Goal: Task Accomplishment & Management: Complete application form

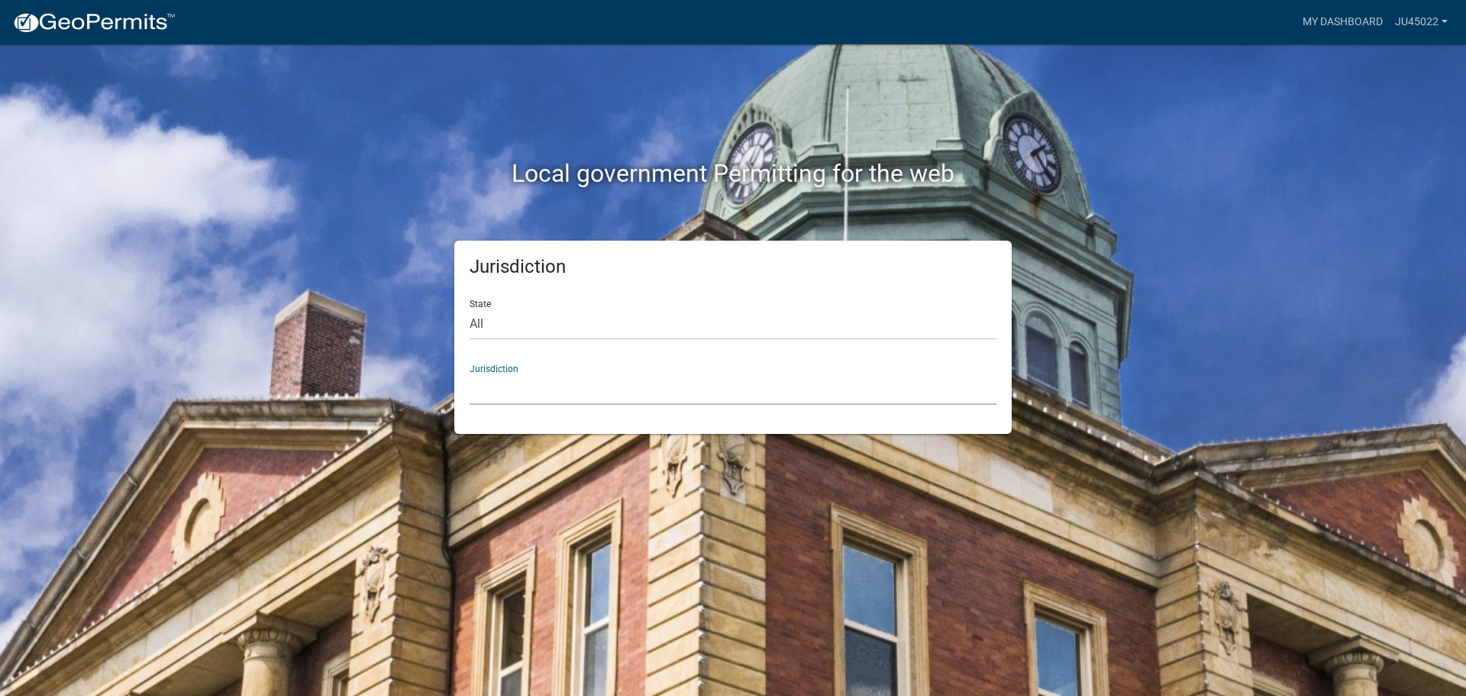
click at [600, 386] on select "[GEOGRAPHIC_DATA], [US_STATE] [GEOGRAPHIC_DATA], [US_STATE][PERSON_NAME][GEOGRA…" at bounding box center [733, 388] width 527 height 31
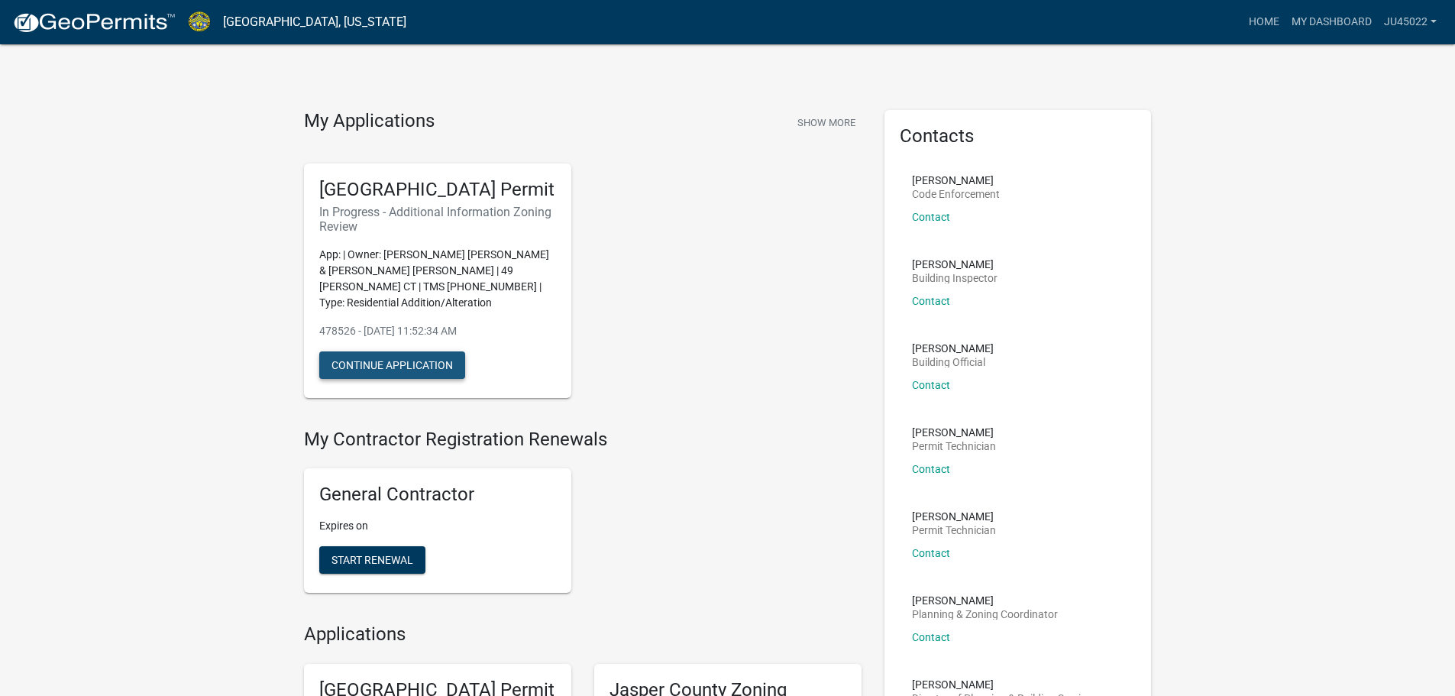
click at [438, 370] on button "Continue Application" at bounding box center [392, 364] width 146 height 27
click at [404, 376] on button "Continue Application" at bounding box center [392, 364] width 146 height 27
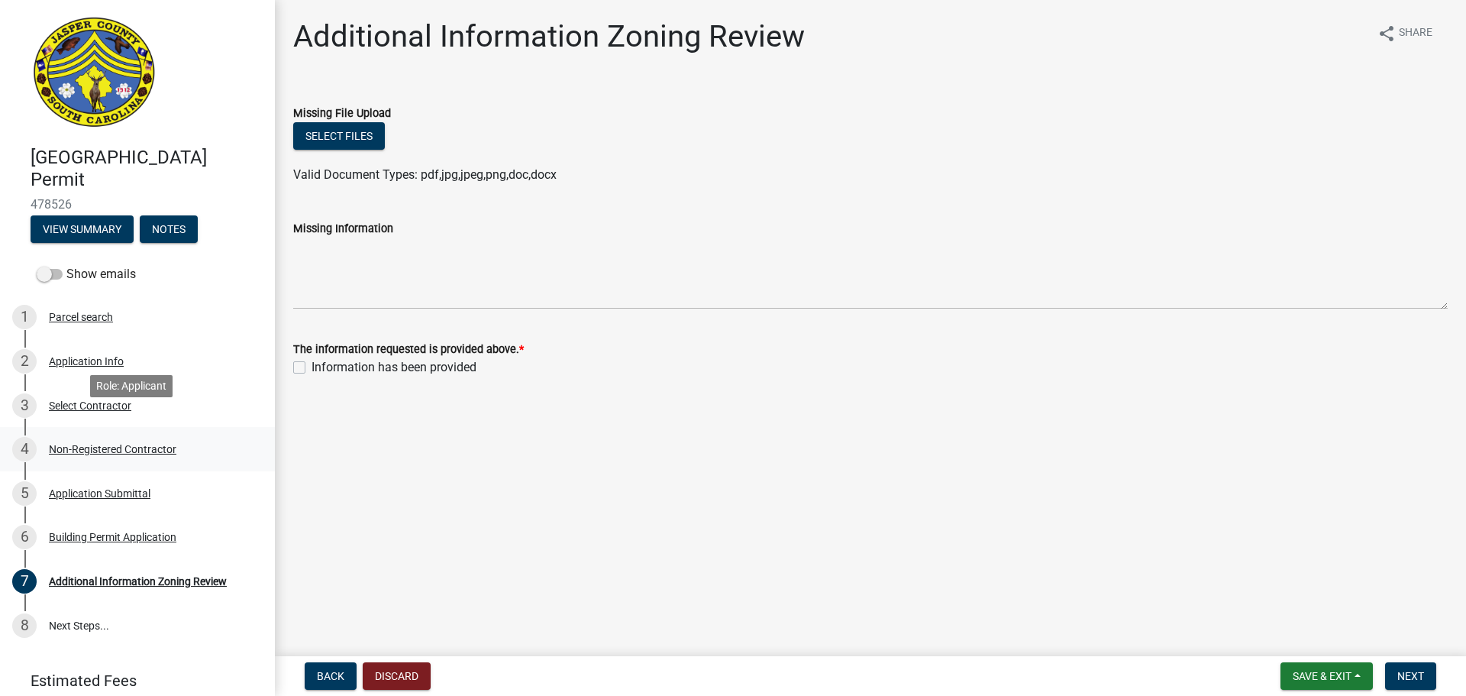
scroll to position [59, 0]
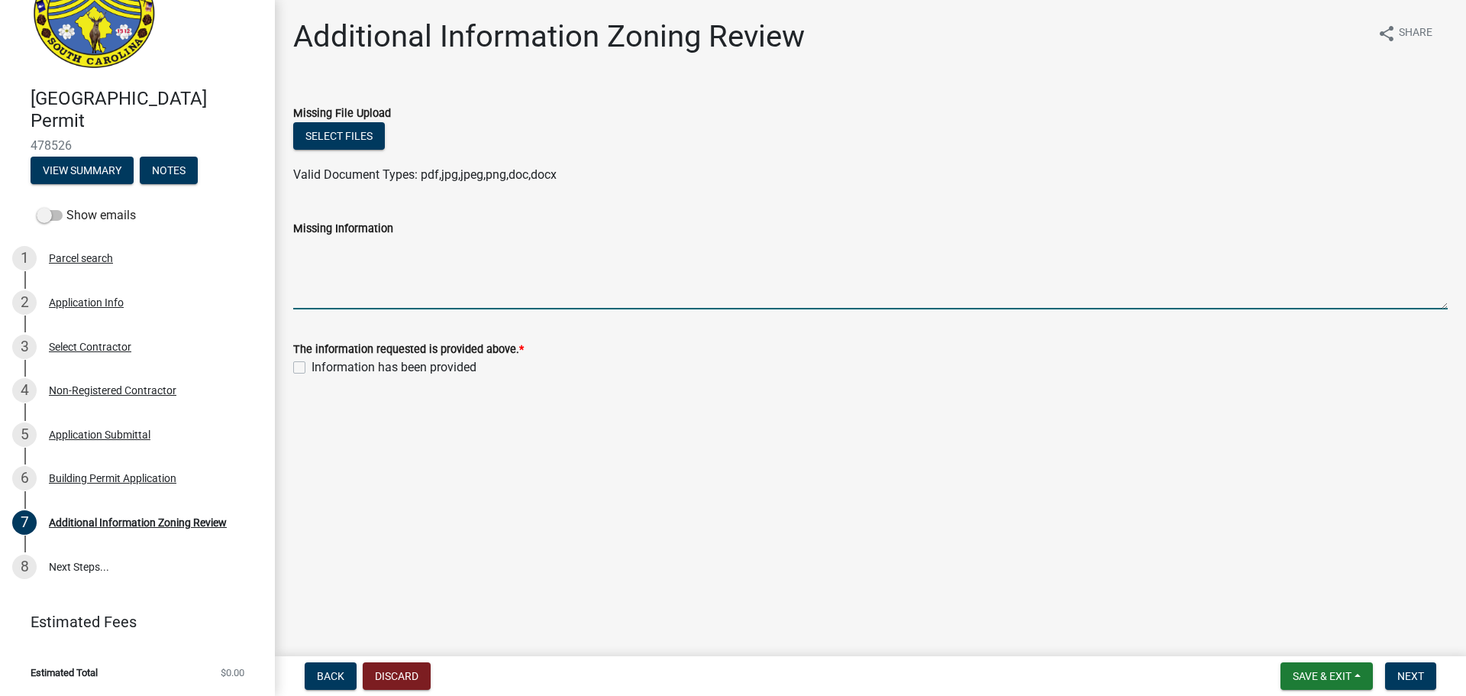
click at [369, 298] on textarea "Missing Information" at bounding box center [870, 274] width 1155 height 72
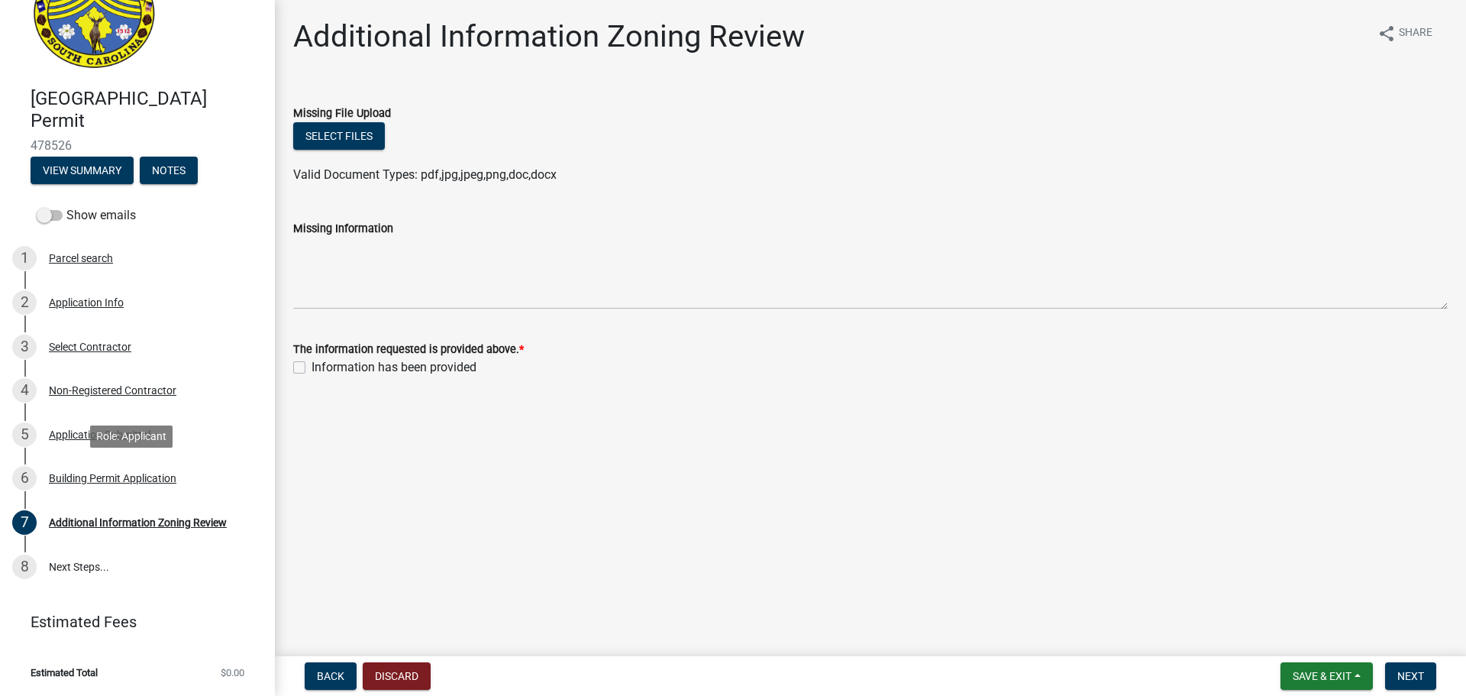
click at [150, 468] on div "6 Building Permit Application" at bounding box center [131, 478] width 238 height 24
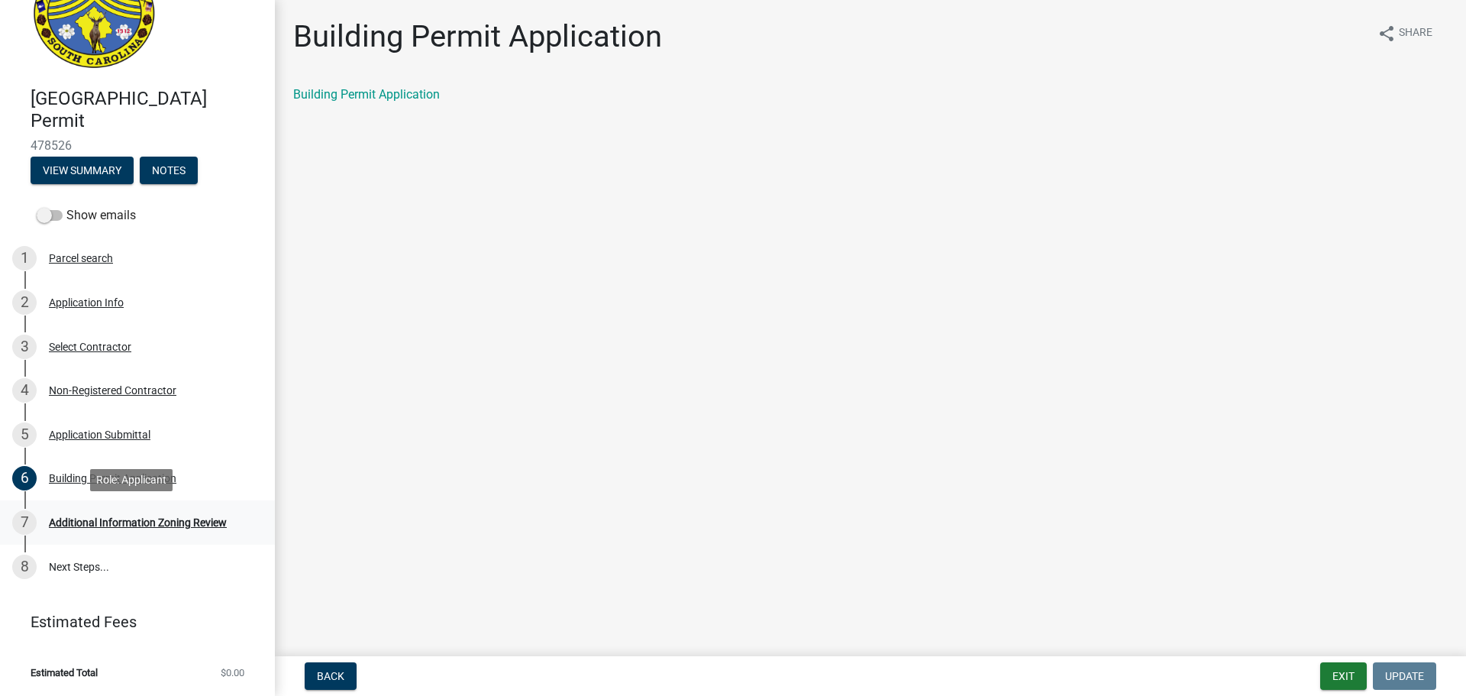
click at [161, 520] on div "Additional Information Zoning Review" at bounding box center [138, 522] width 178 height 11
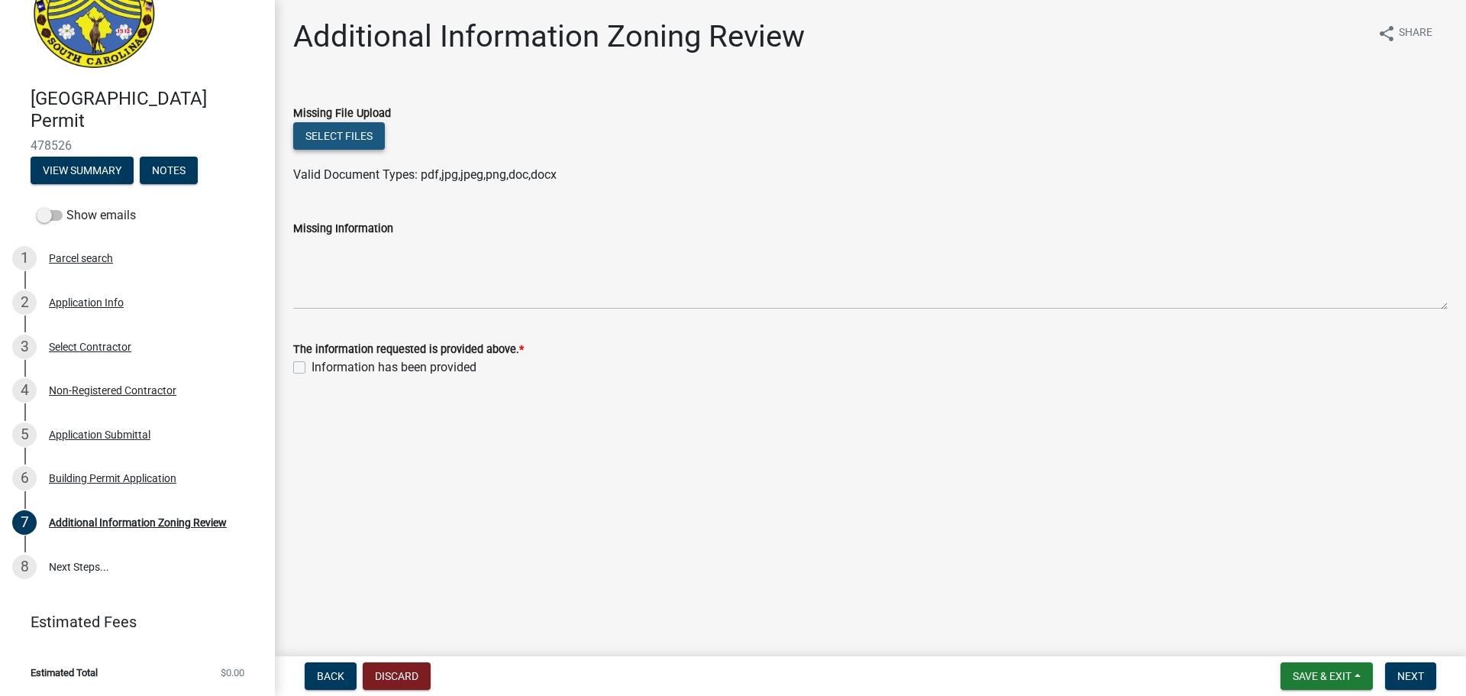
click at [346, 122] on button "Select files" at bounding box center [339, 135] width 92 height 27
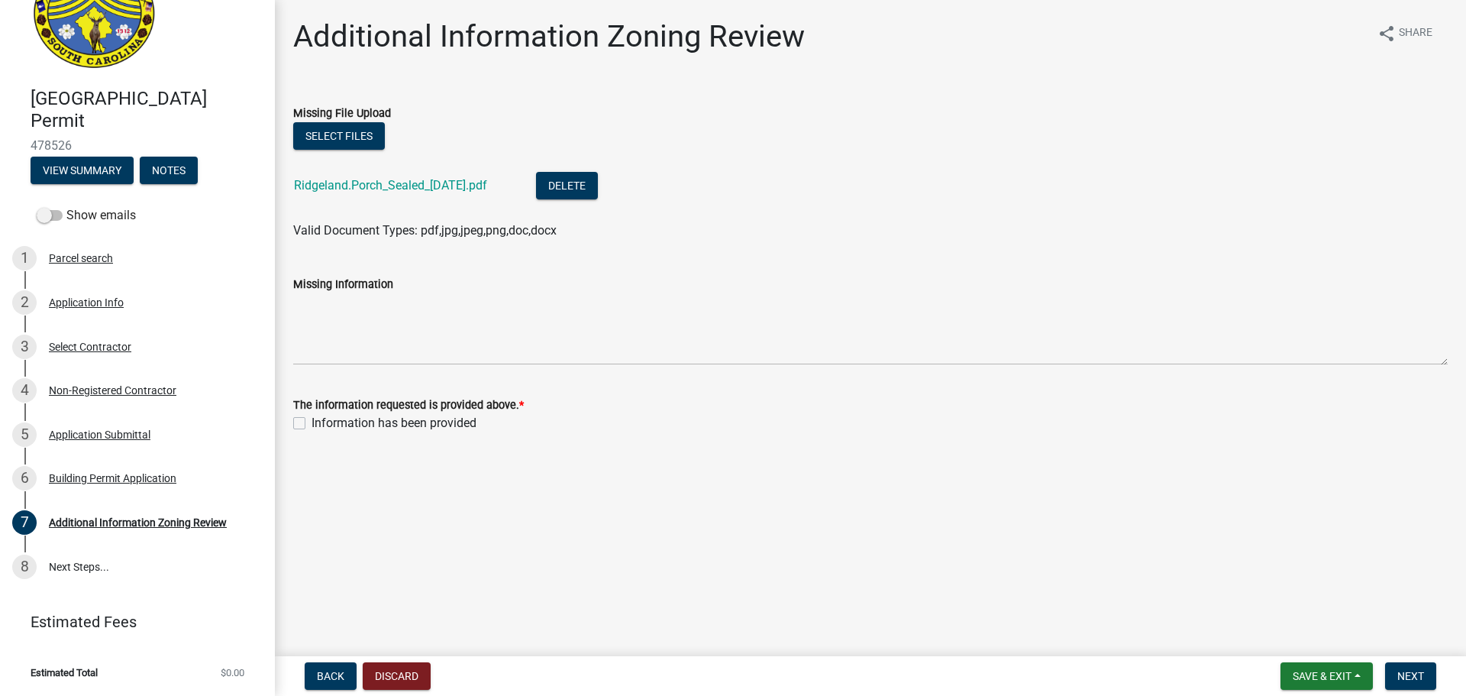
click at [301, 400] on label "The information requested is provided above. *" at bounding box center [408, 405] width 231 height 11
click at [301, 431] on div "Information has been provided" at bounding box center [870, 423] width 1155 height 18
click at [312, 420] on label "Information has been provided" at bounding box center [394, 423] width 165 height 18
click at [312, 420] on input "Information has been provided" at bounding box center [317, 419] width 10 height 10
checkbox input "true"
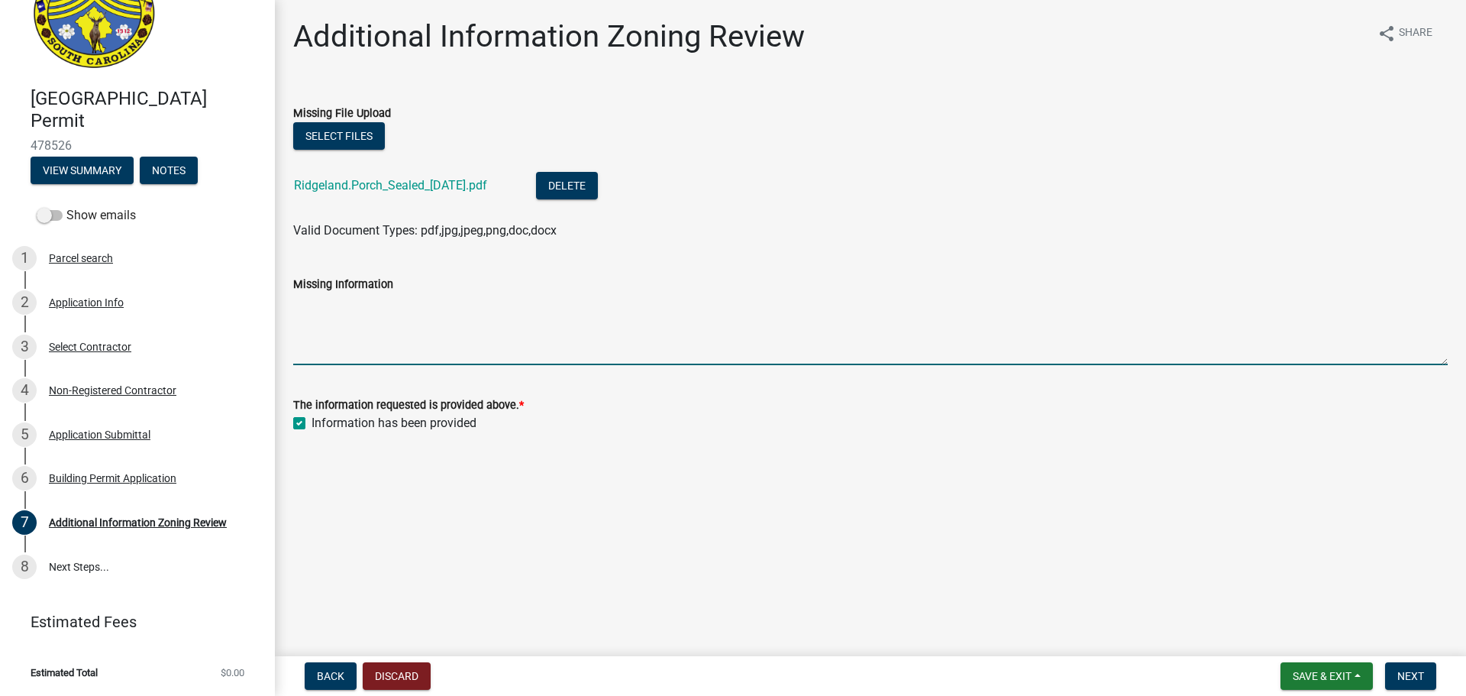
click at [367, 334] on textarea "Missing Information" at bounding box center [870, 329] width 1155 height 72
type textarea "sealed structural plans"
click at [1397, 674] on button "Next" at bounding box center [1410, 675] width 51 height 27
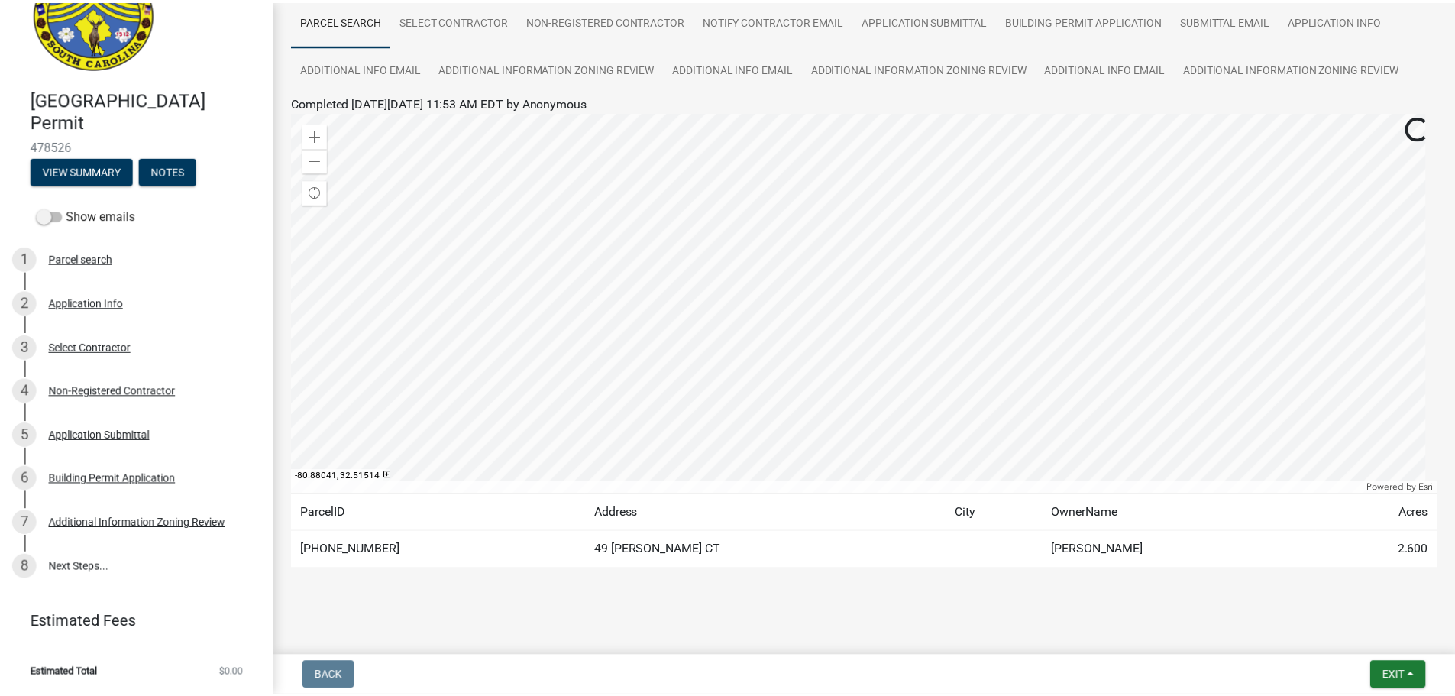
scroll to position [128, 0]
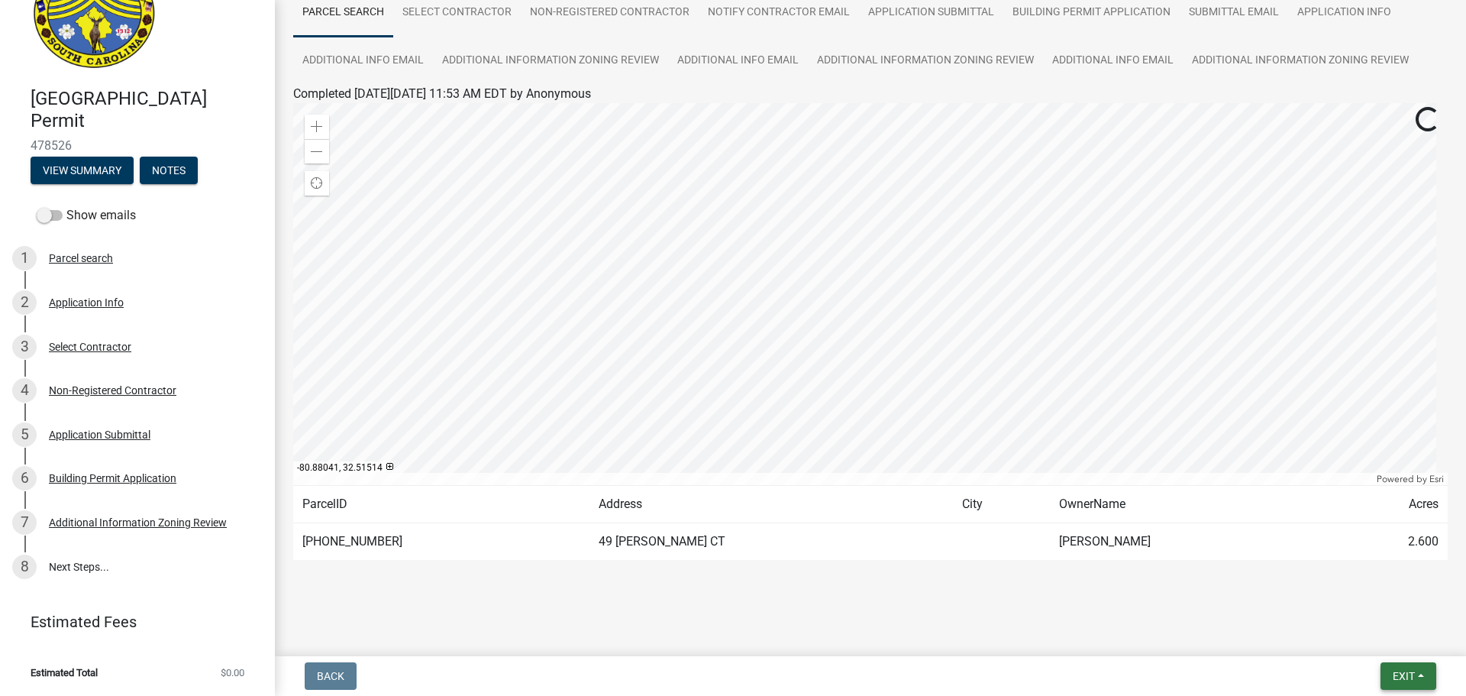
click at [1388, 677] on button "Exit" at bounding box center [1409, 675] width 56 height 27
click at [1375, 634] on button "Save & Exit" at bounding box center [1375, 636] width 122 height 37
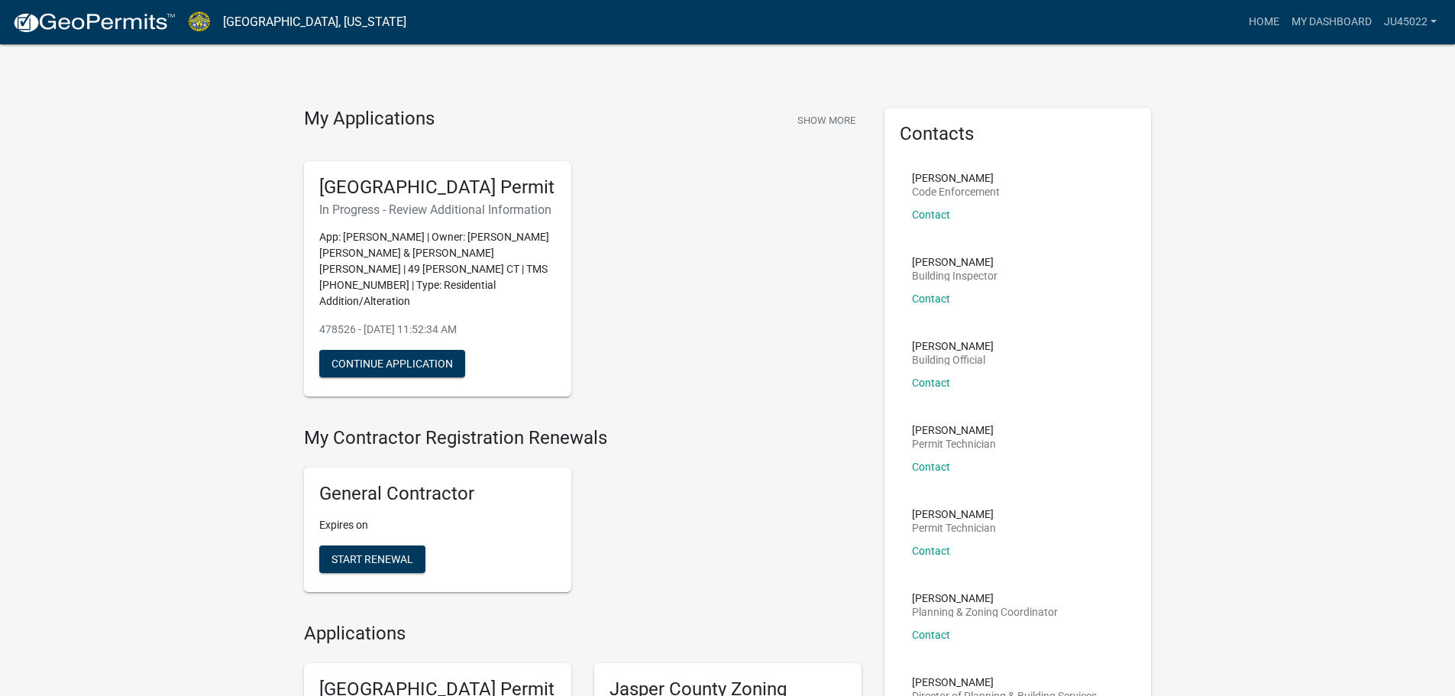
scroll to position [2, 0]
click at [370, 365] on button "Continue Application" at bounding box center [392, 364] width 146 height 27
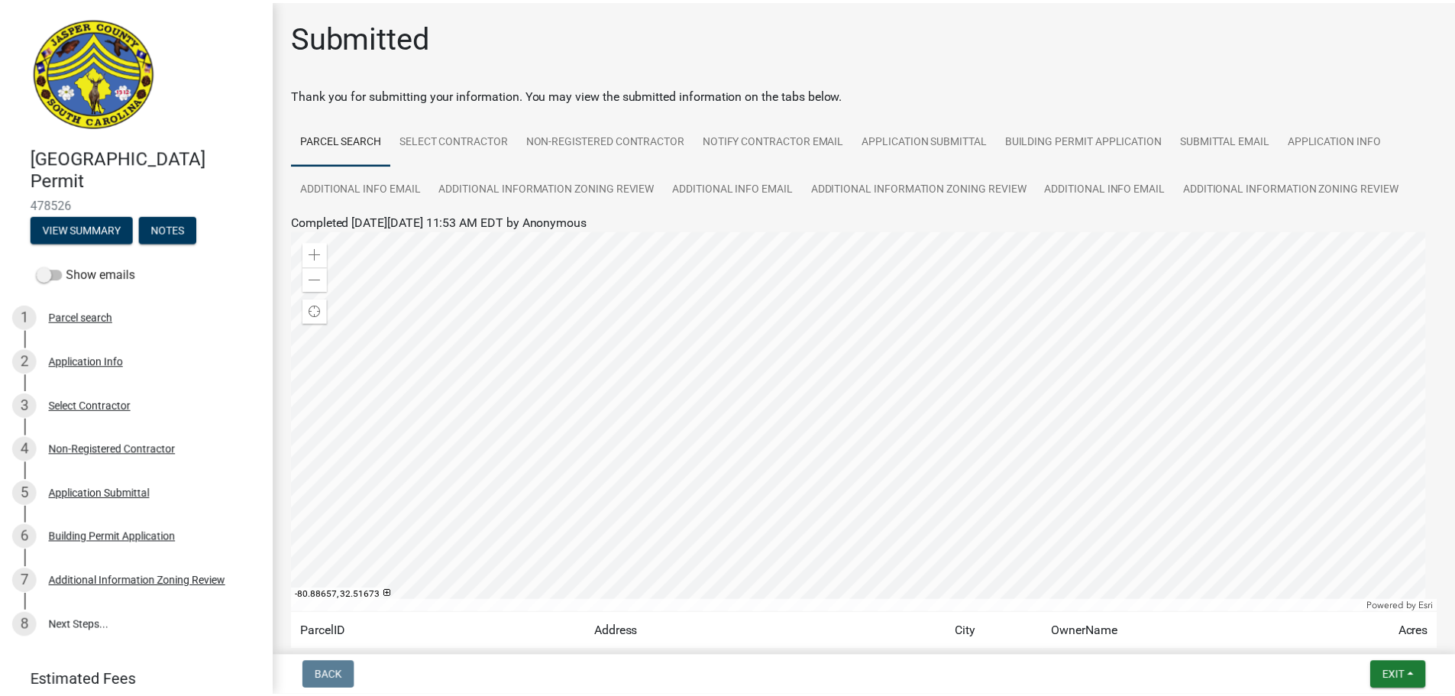
scroll to position [59, 0]
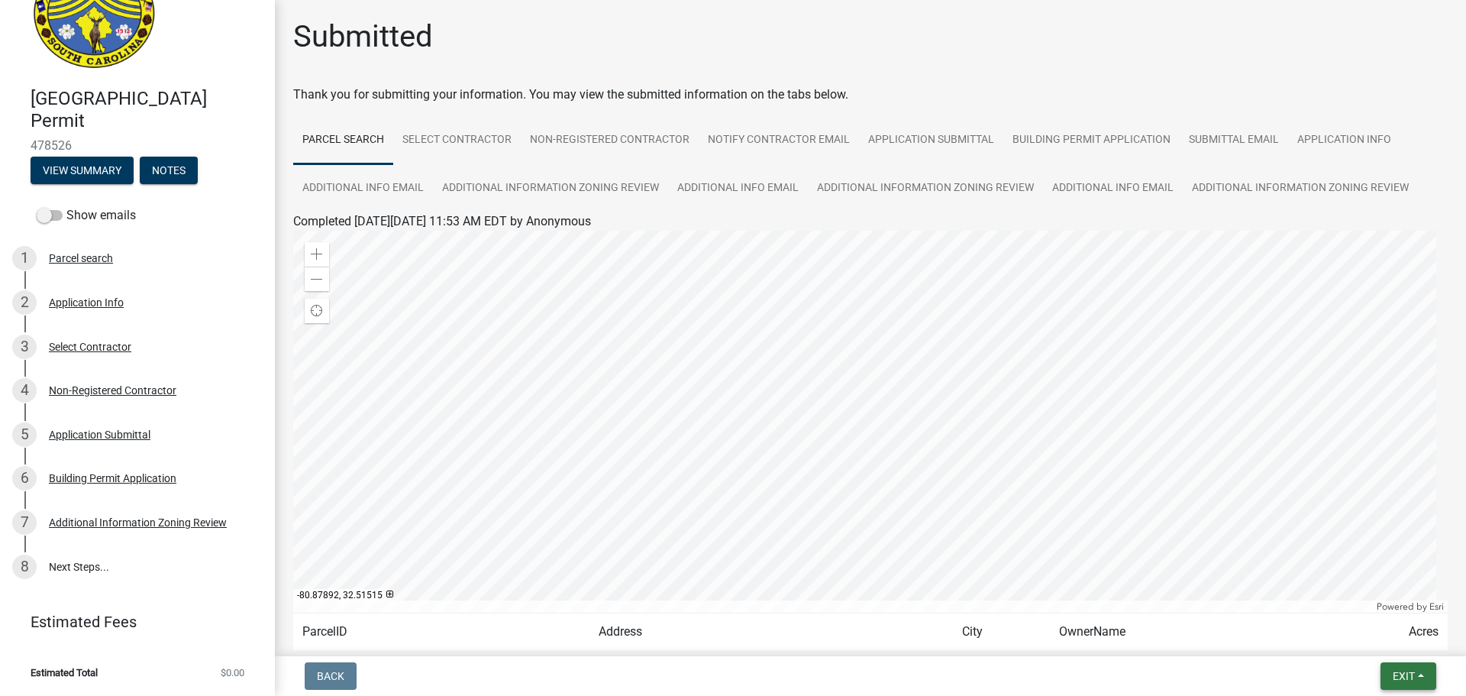
click at [1388, 674] on button "Exit" at bounding box center [1409, 675] width 56 height 27
click at [1379, 642] on button "Save & Exit" at bounding box center [1375, 636] width 122 height 37
